Goal: Task Accomplishment & Management: Use online tool/utility

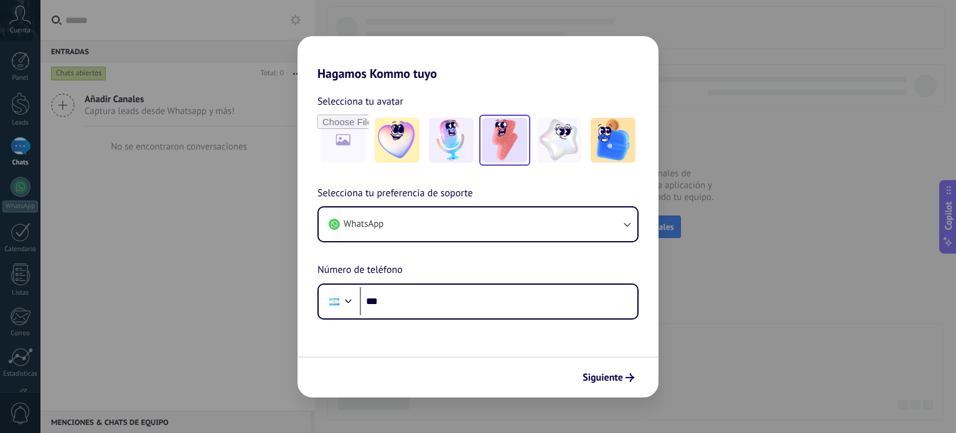
click at [522, 133] on img at bounding box center [505, 140] width 45 height 45
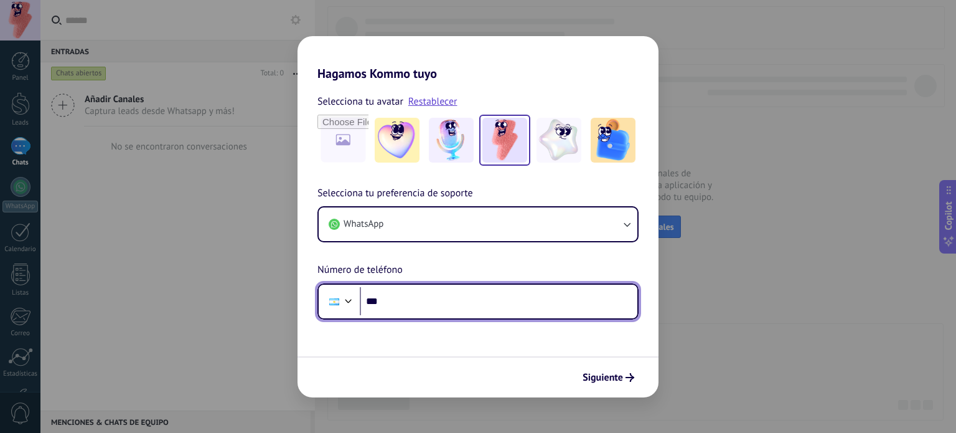
click at [338, 313] on div at bounding box center [335, 301] width 24 height 26
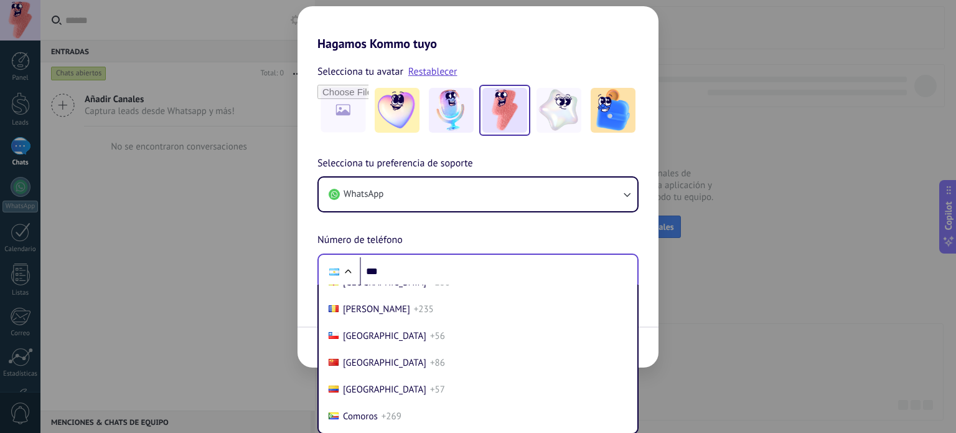
scroll to position [953, 0]
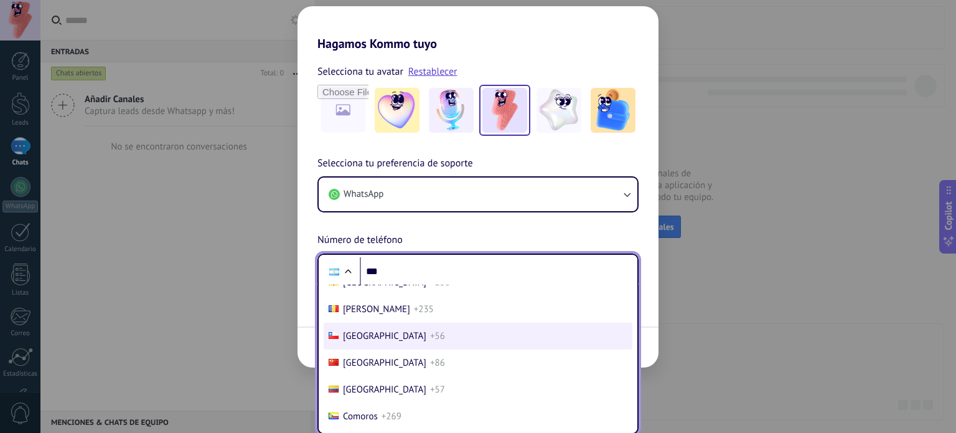
click at [365, 337] on li "Chile +56" at bounding box center [478, 336] width 309 height 27
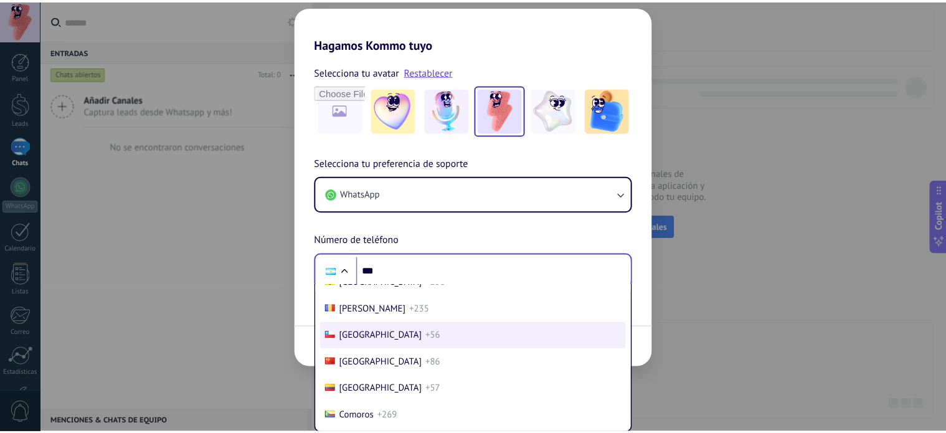
scroll to position [0, 0]
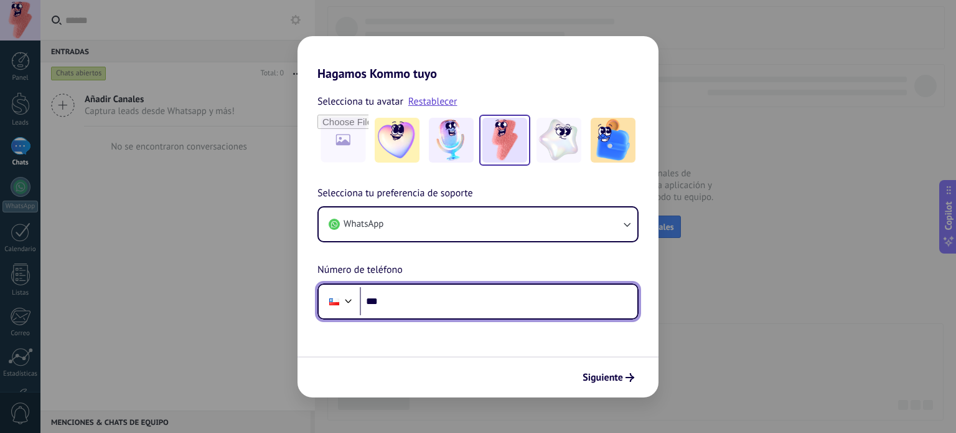
click at [420, 295] on input "***" at bounding box center [499, 301] width 278 height 29
click at [389, 300] on input "**********" at bounding box center [499, 301] width 278 height 29
click at [405, 299] on input "**********" at bounding box center [499, 301] width 278 height 29
type input "**********"
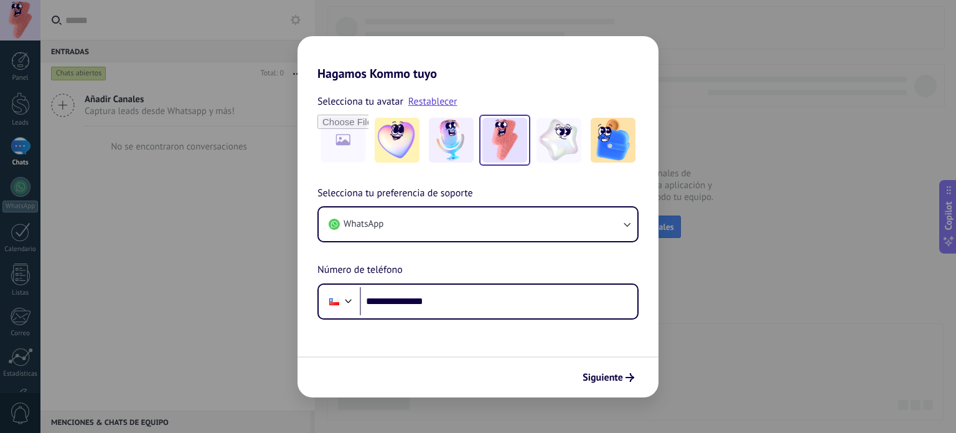
click at [468, 352] on form "**********" at bounding box center [478, 239] width 361 height 316
click at [599, 376] on span "Siguiente" at bounding box center [603, 377] width 40 height 9
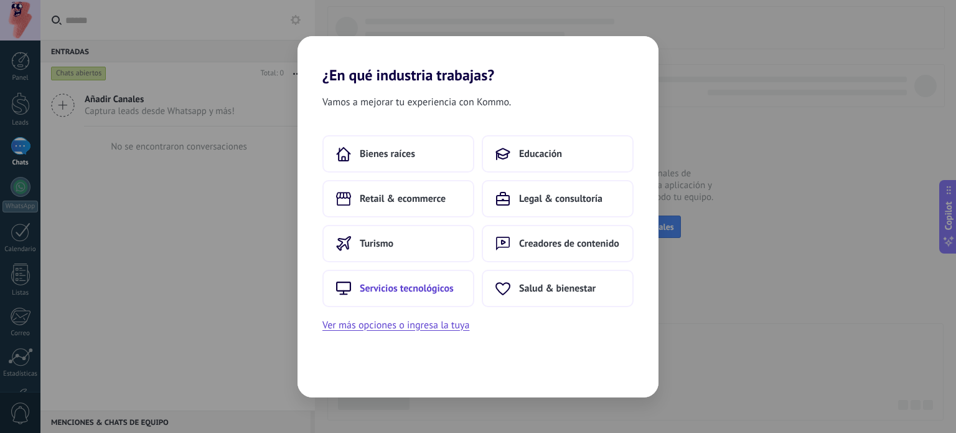
click at [389, 282] on span "Servicios tecnológicos" at bounding box center [407, 288] width 94 height 12
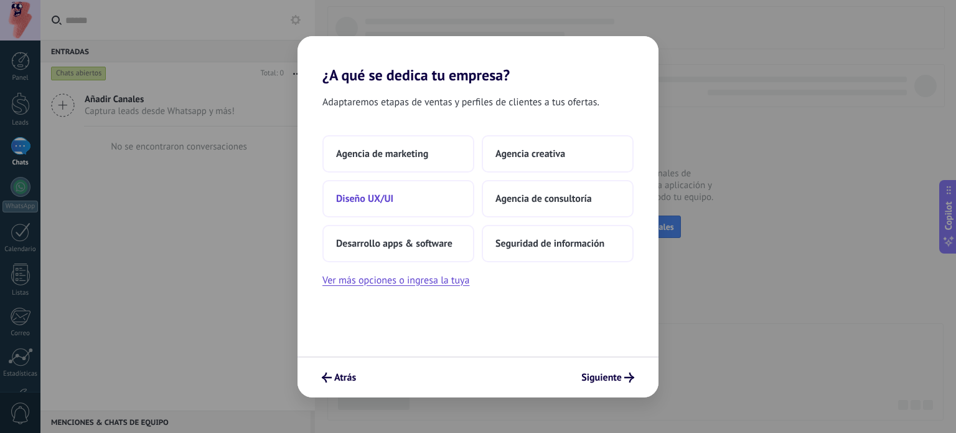
click at [401, 194] on button "Diseño UX/UI" at bounding box center [399, 198] width 152 height 37
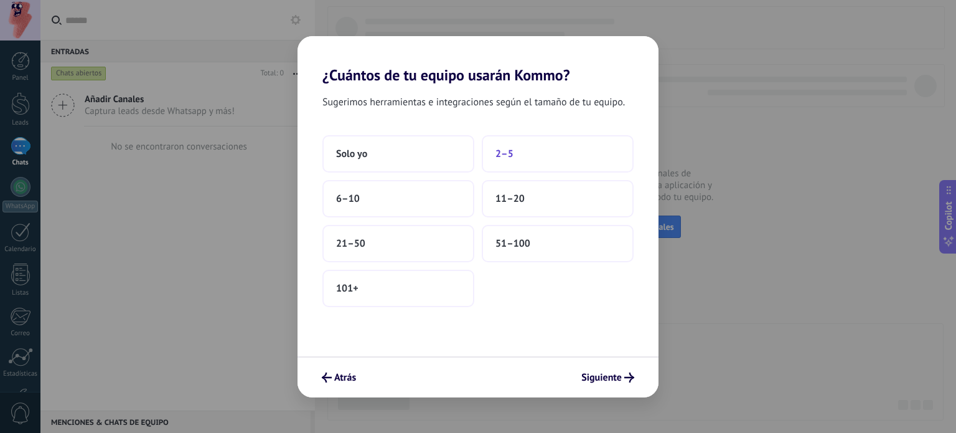
click at [504, 159] on button "2–5" at bounding box center [558, 153] width 152 height 37
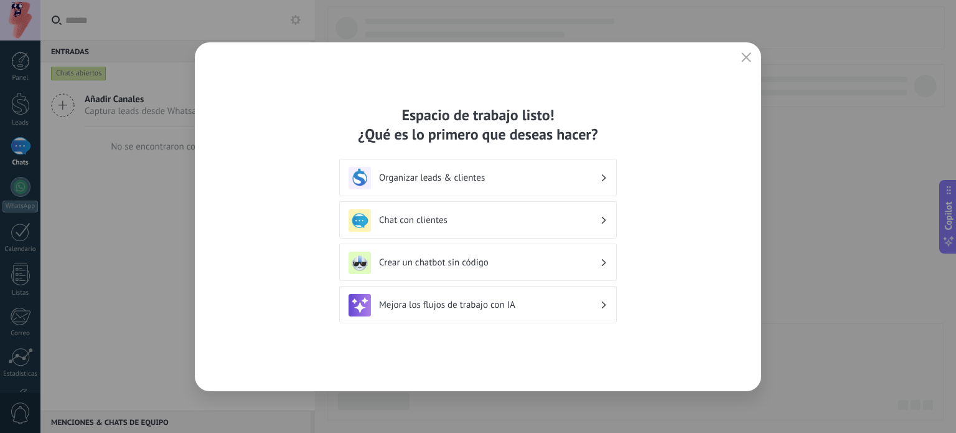
click at [496, 173] on h3 "Organizar leads & clientes" at bounding box center [489, 178] width 221 height 12
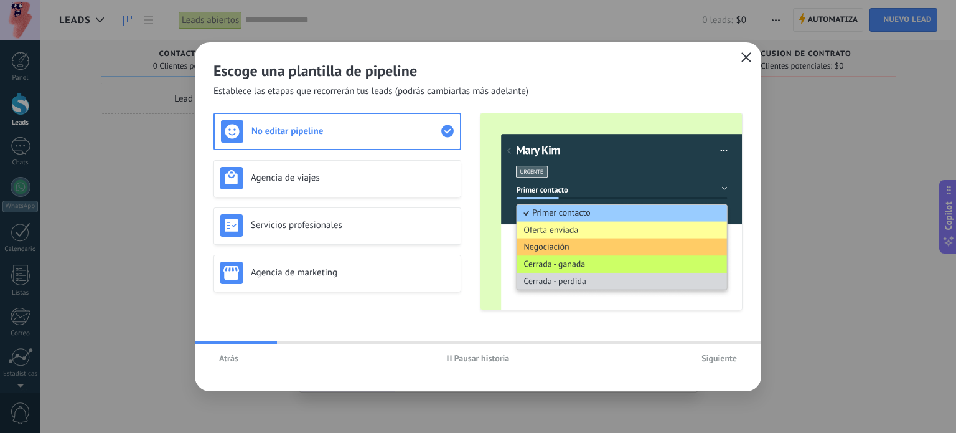
click at [743, 52] on button "button" at bounding box center [746, 57] width 16 height 17
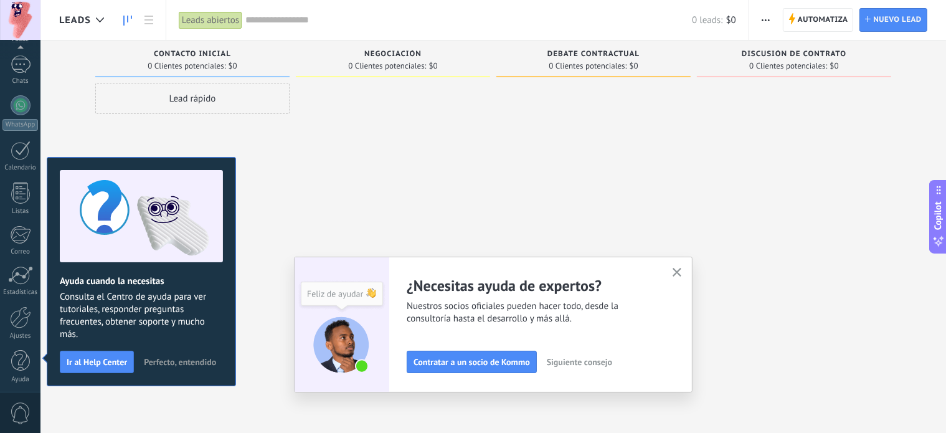
scroll to position [85, 0]
click at [189, 357] on span "Perfecto, entendido" at bounding box center [180, 361] width 72 height 9
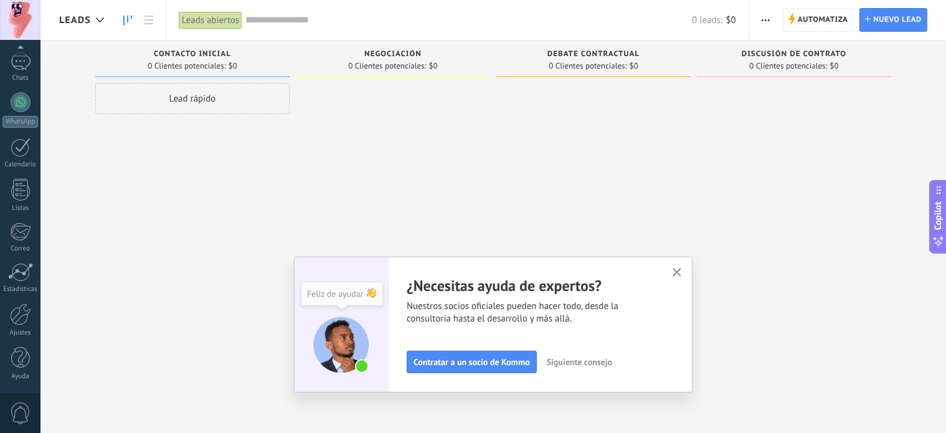
click at [682, 270] on use "button" at bounding box center [676, 272] width 9 height 9
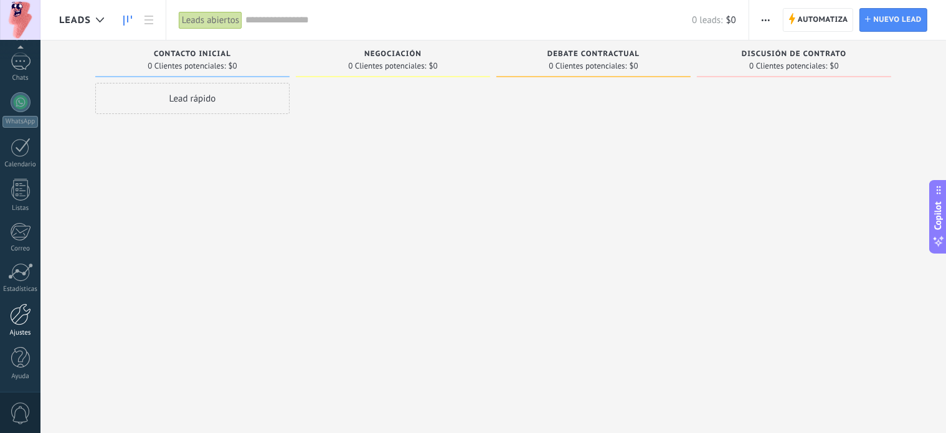
click at [22, 316] on div at bounding box center [20, 314] width 21 height 22
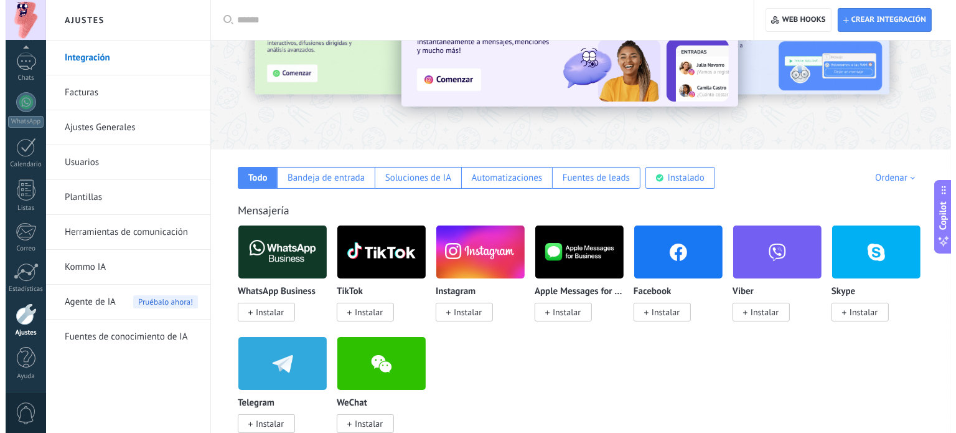
scroll to position [117, 0]
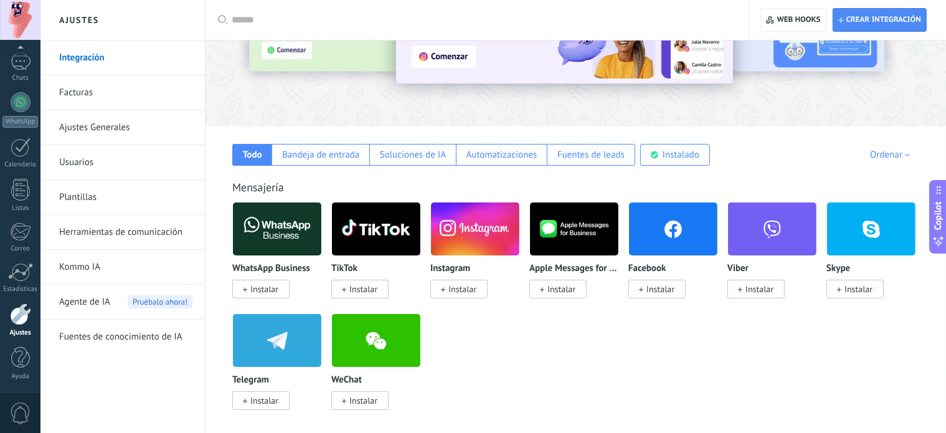
click at [281, 288] on span "Instalar" at bounding box center [260, 289] width 57 height 19
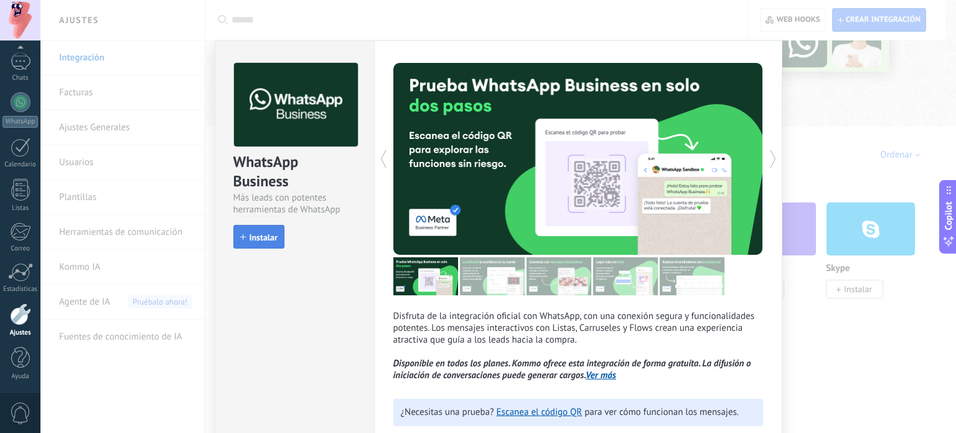
click at [267, 236] on span "Instalar" at bounding box center [264, 237] width 28 height 9
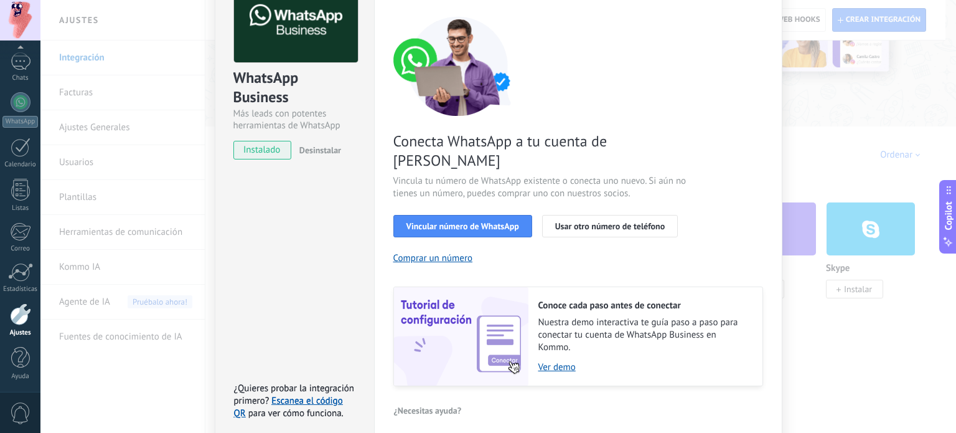
scroll to position [85, 0]
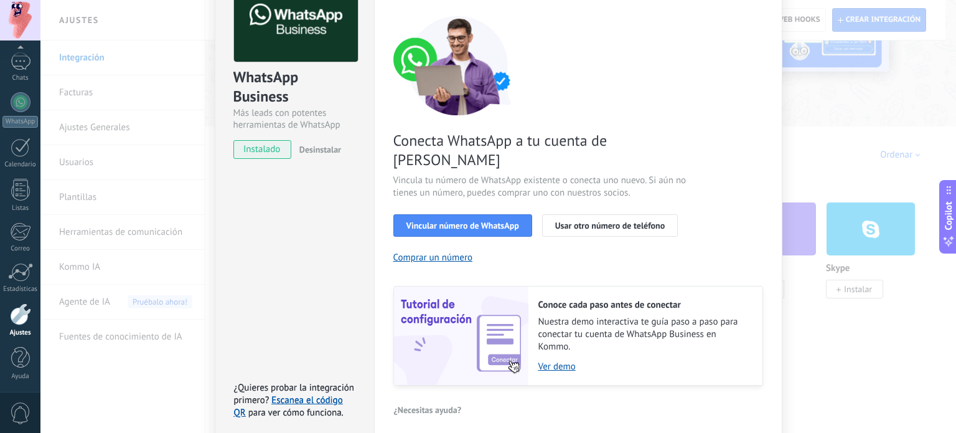
click at [827, 75] on div "WhatsApp Business Más leads con potentes herramientas de WhatsApp instalado Des…" at bounding box center [498, 216] width 916 height 433
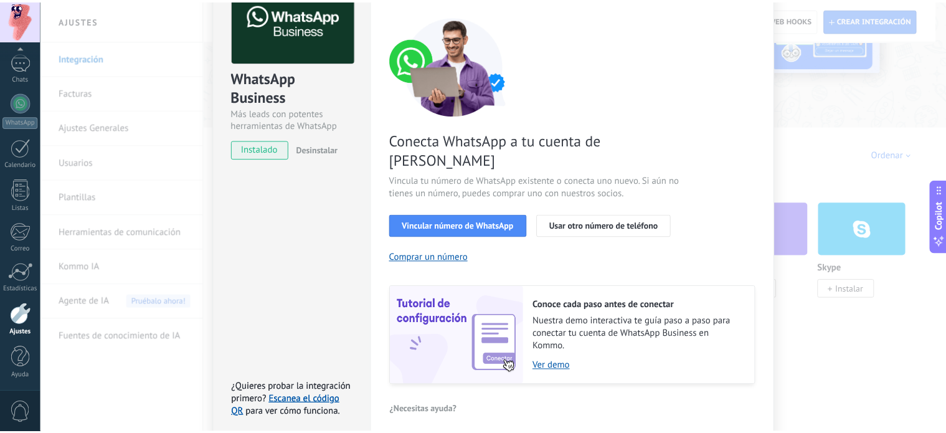
scroll to position [0, 0]
